Goal: Task Accomplishment & Management: Use online tool/utility

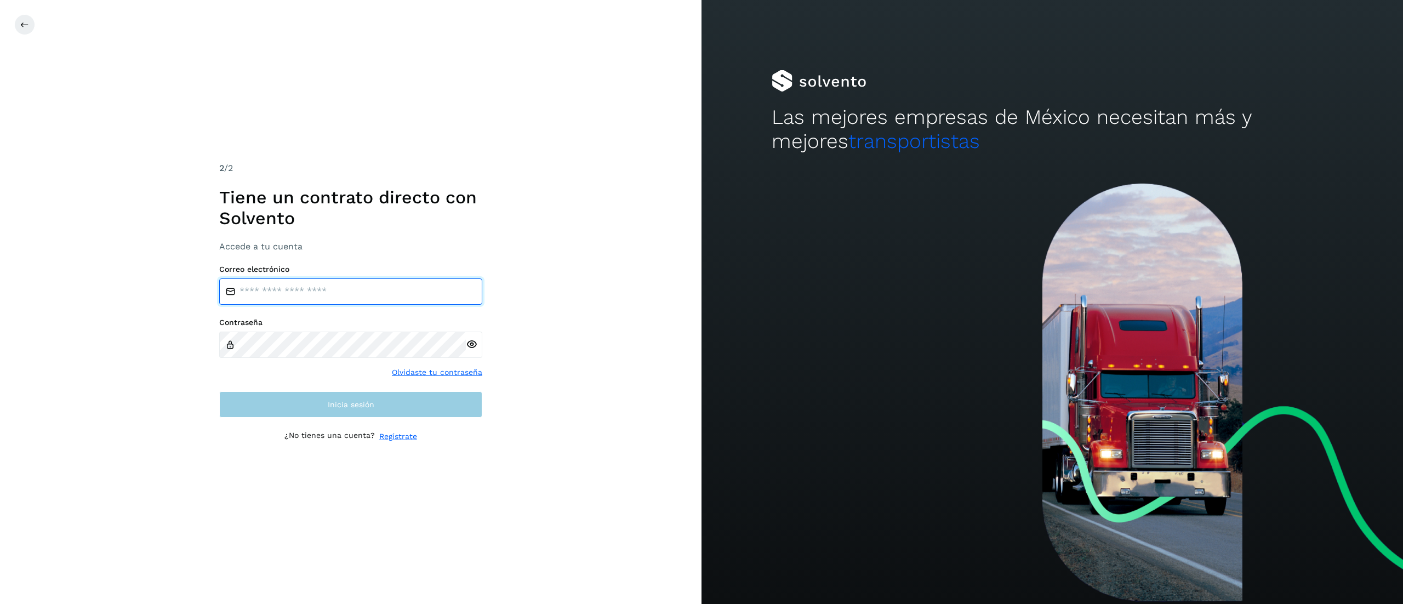
type input "**********"
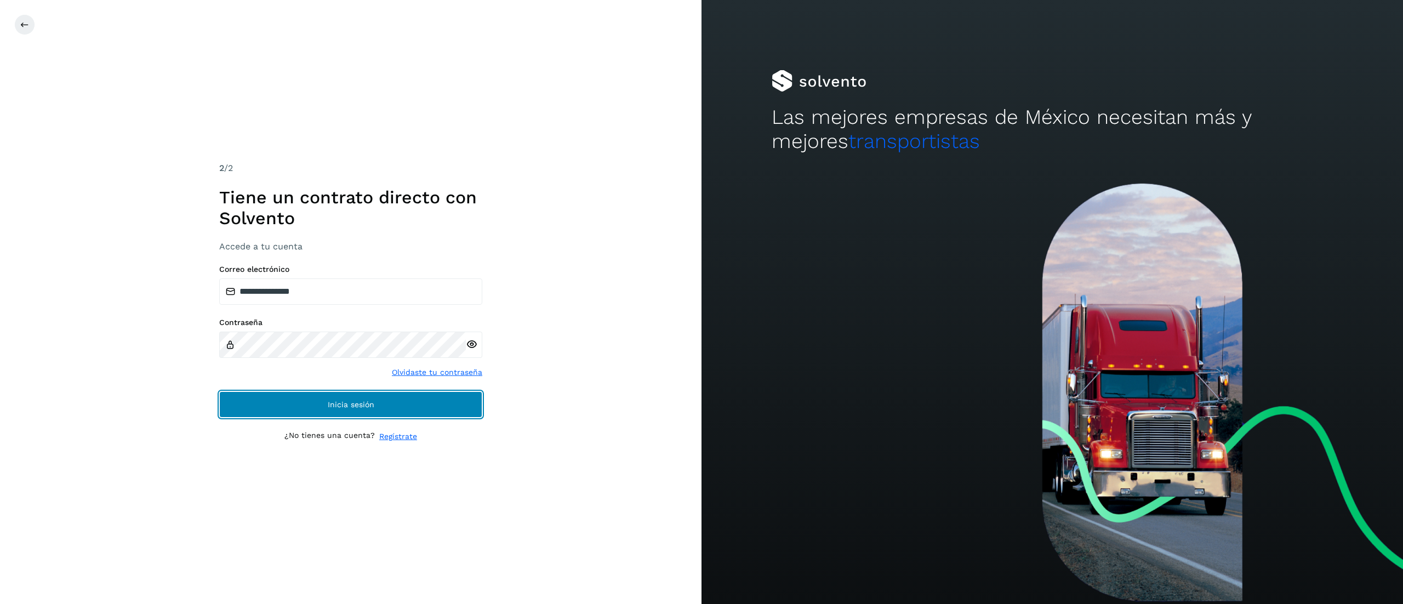
click at [382, 335] on button "Inicia sesión" at bounding box center [350, 404] width 263 height 26
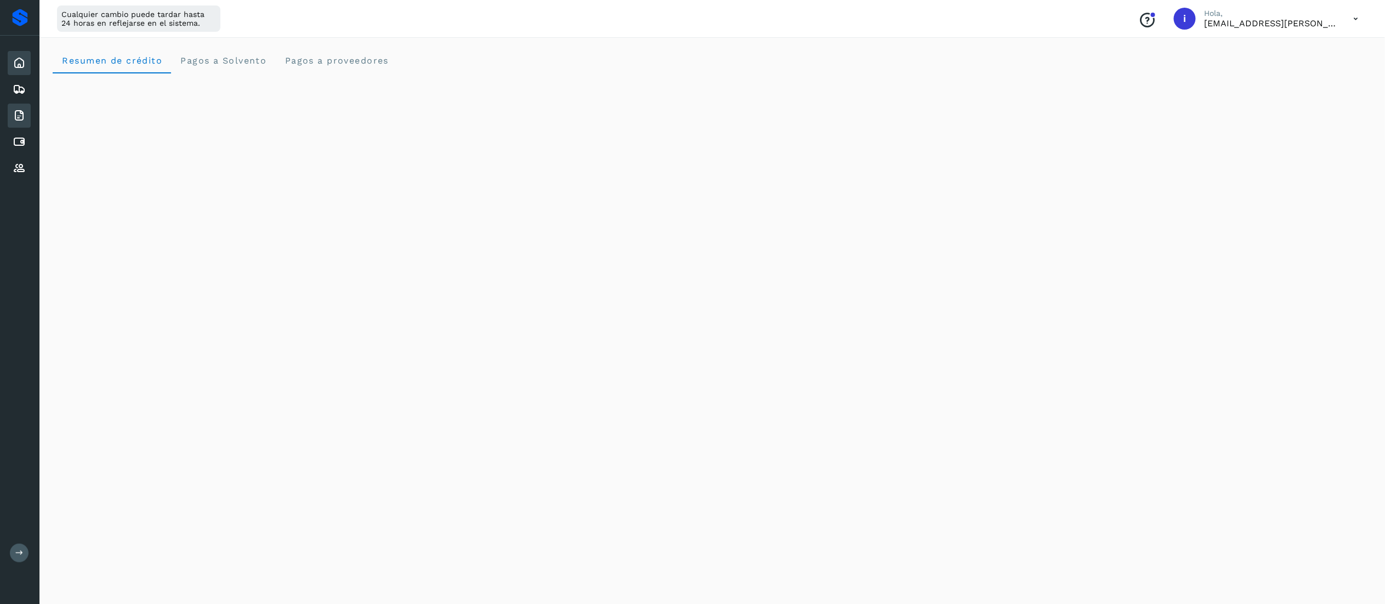
click at [22, 112] on icon at bounding box center [19, 115] width 13 height 13
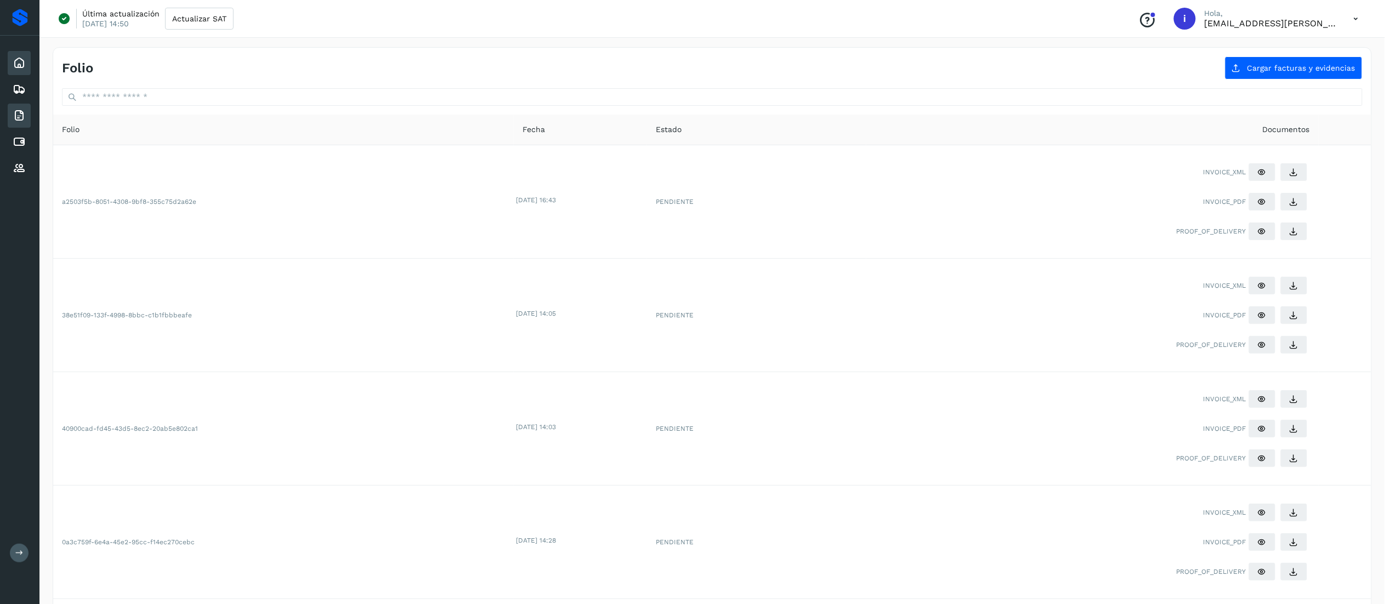
click at [14, 67] on icon at bounding box center [19, 62] width 13 height 13
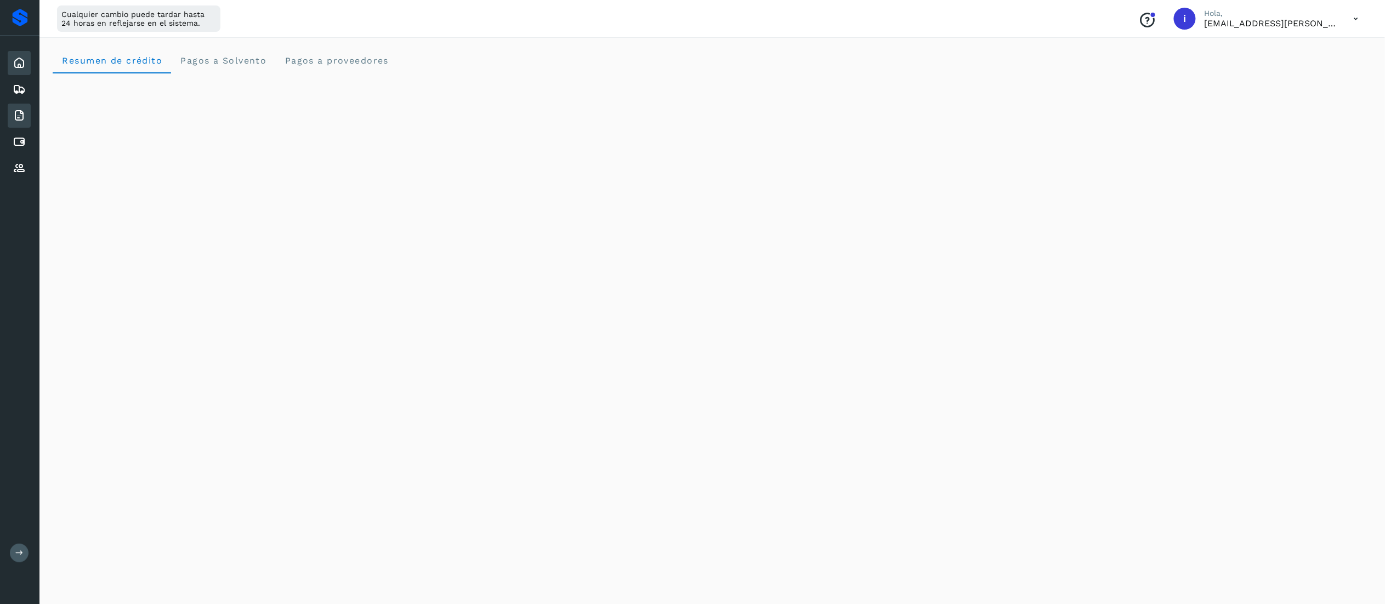
click at [25, 109] on icon at bounding box center [19, 115] width 13 height 13
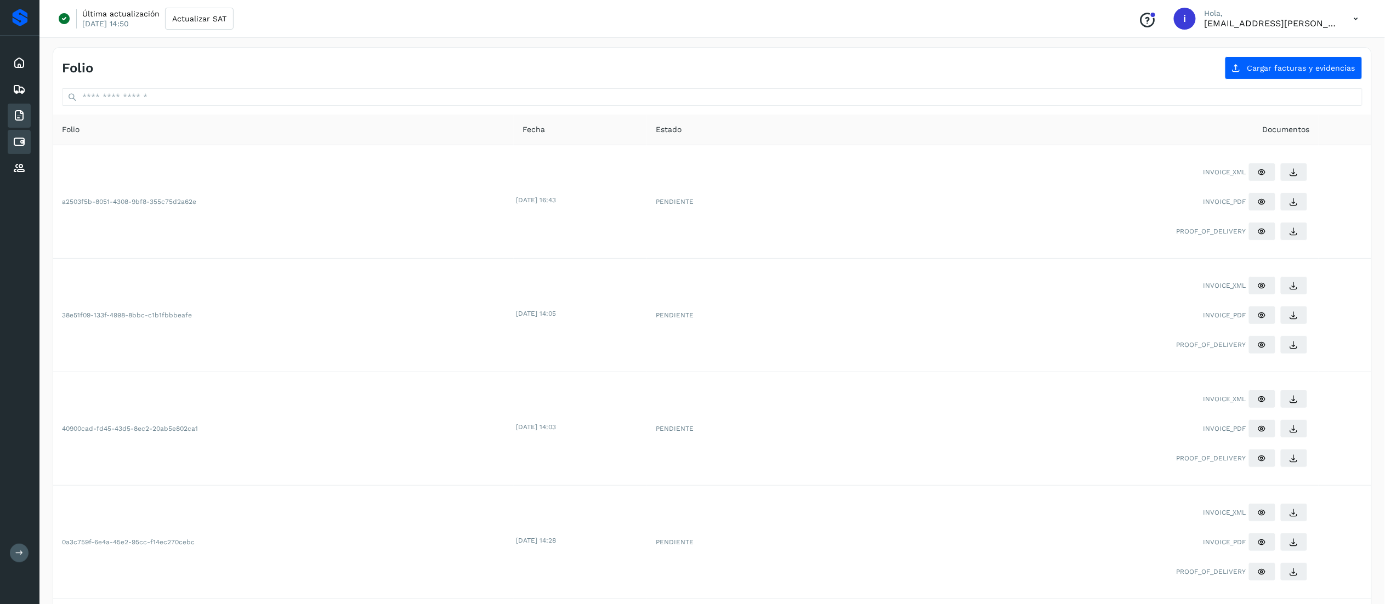
click at [20, 139] on icon at bounding box center [19, 141] width 13 height 13
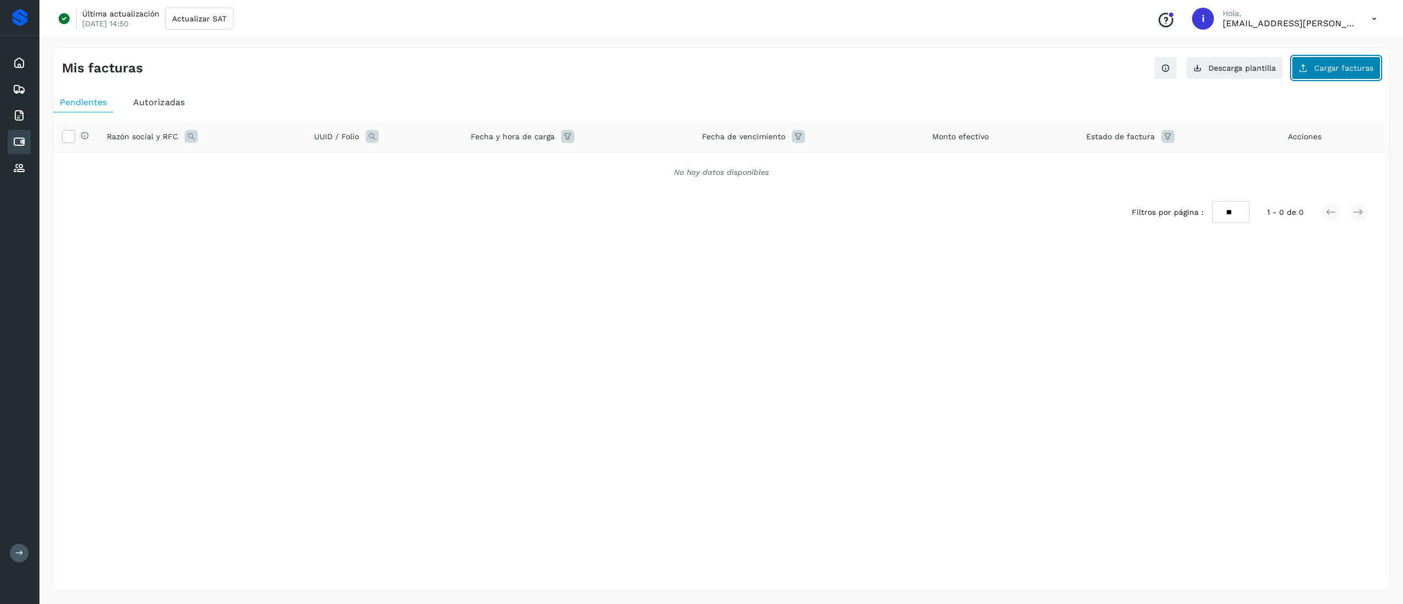
click at [779, 71] on span "Cargar facturas" at bounding box center [1344, 68] width 59 height 8
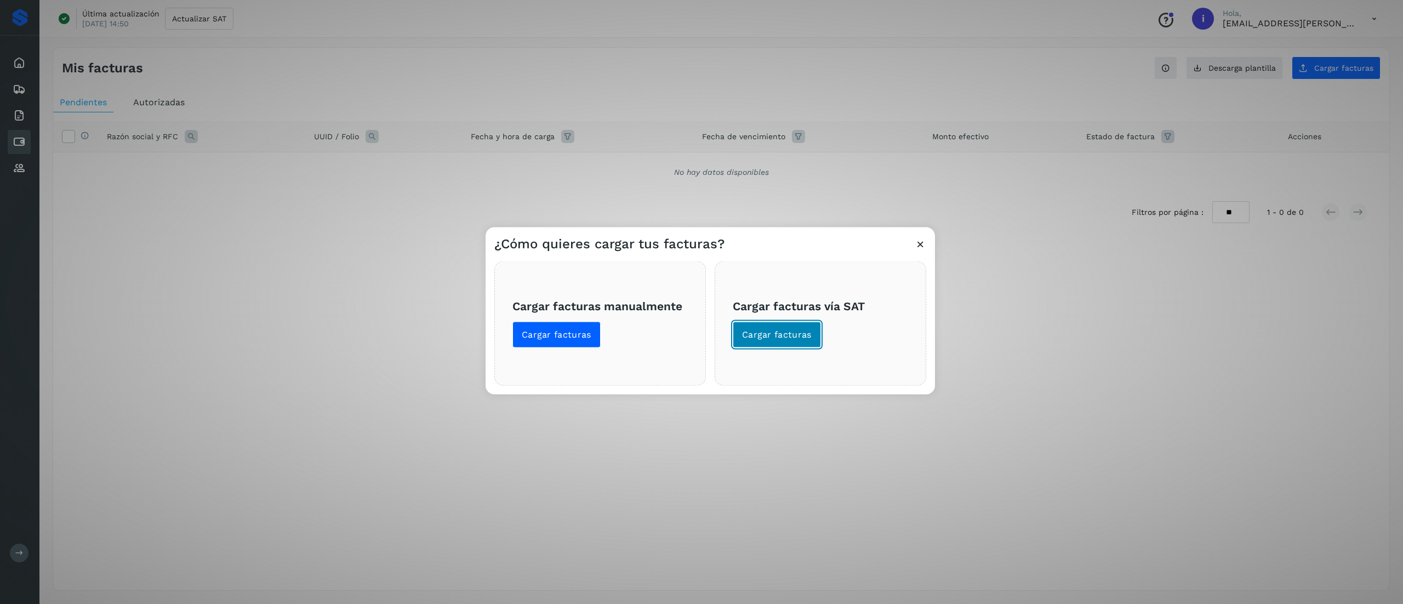
click at [765, 335] on button "Cargar facturas" at bounding box center [777, 335] width 88 height 26
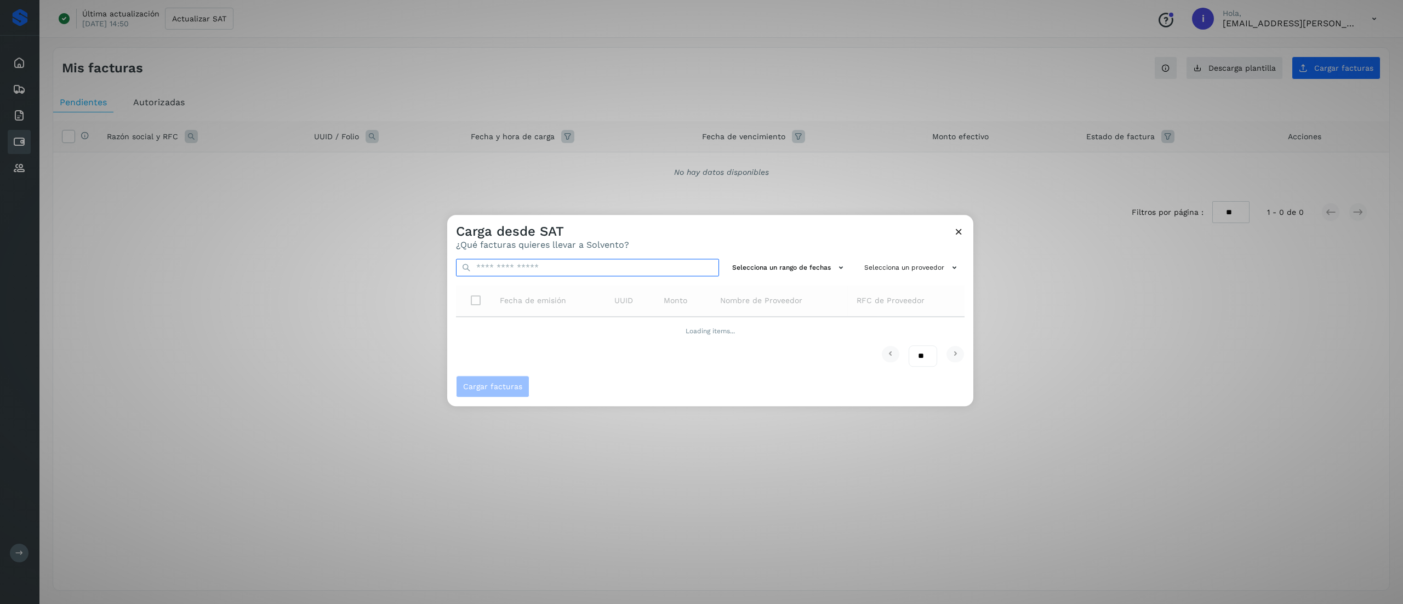
click at [657, 267] on input "text" at bounding box center [587, 268] width 263 height 18
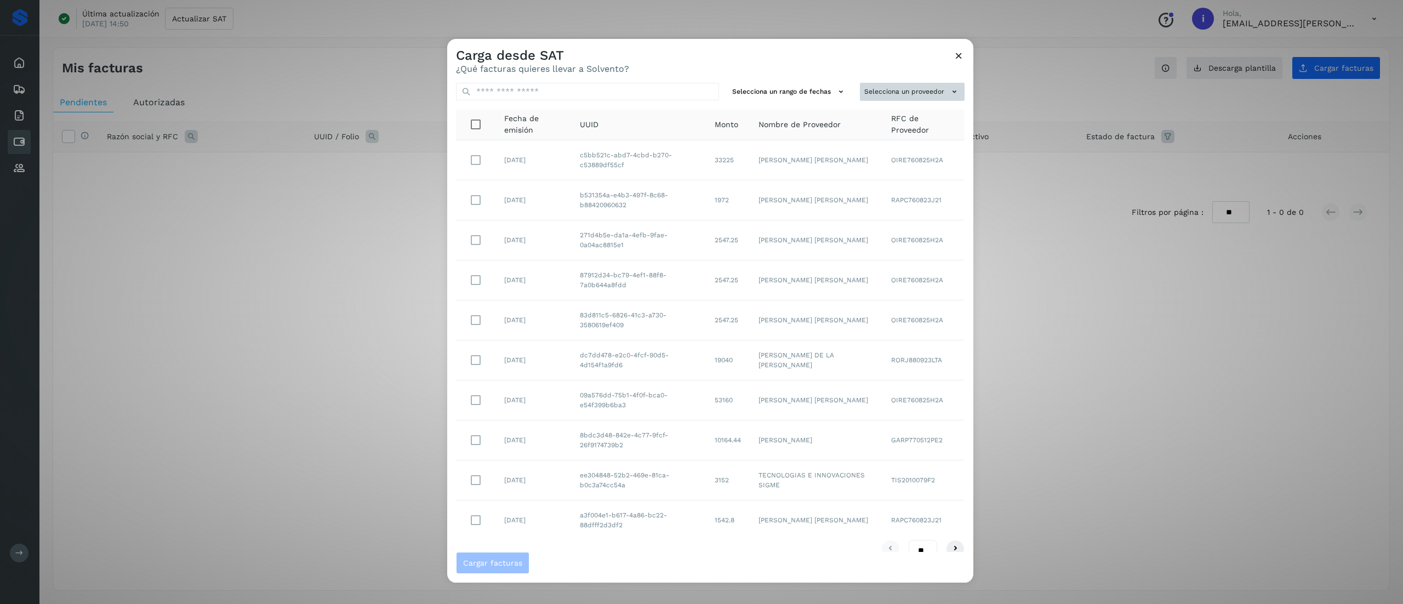
click at [779, 92] on button "Selecciona un proveedor" at bounding box center [912, 92] width 105 height 18
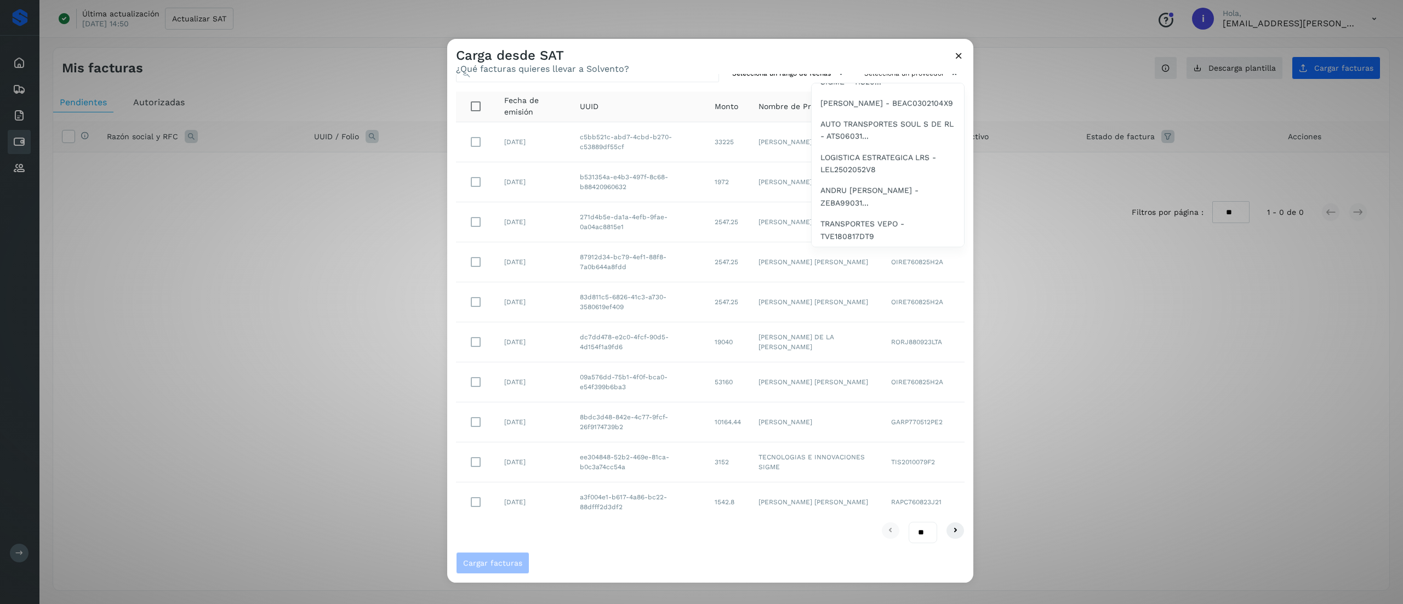
scroll to position [2225, 0]
